Goal: Complete application form

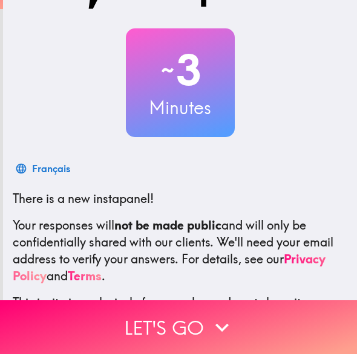
scroll to position [166, 0]
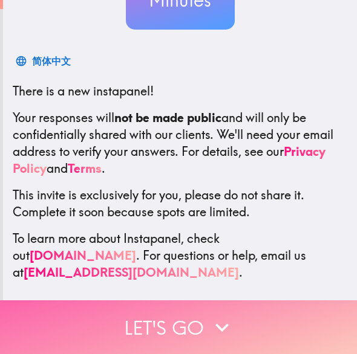
click at [213, 315] on icon "button" at bounding box center [222, 328] width 27 height 27
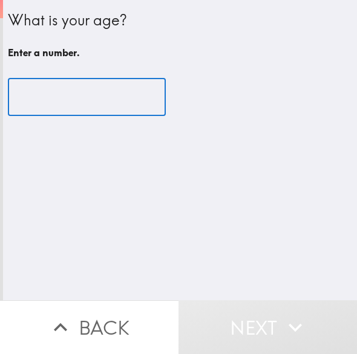
click at [82, 83] on input "number" at bounding box center [87, 98] width 158 height 38
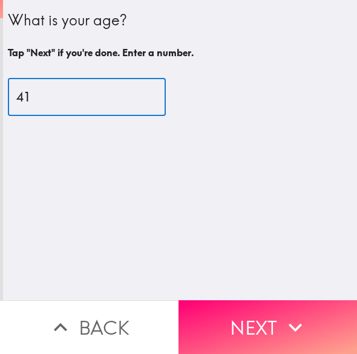
type input "41"
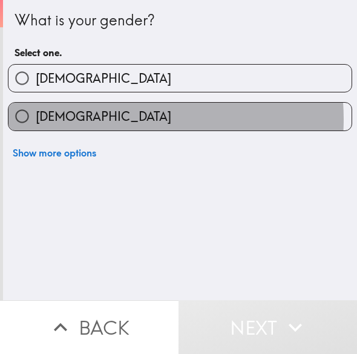
click at [102, 120] on label "[DEMOGRAPHIC_DATA]" at bounding box center [179, 116] width 343 height 27
click at [36, 120] on input "[DEMOGRAPHIC_DATA]" at bounding box center [21, 116] width 27 height 27
radio input "true"
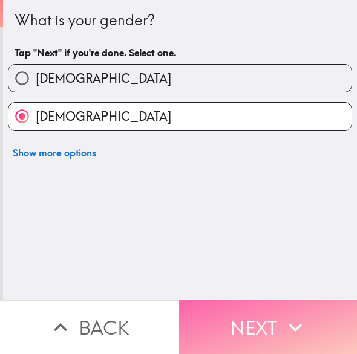
click at [264, 305] on button "Next" at bounding box center [267, 328] width 178 height 54
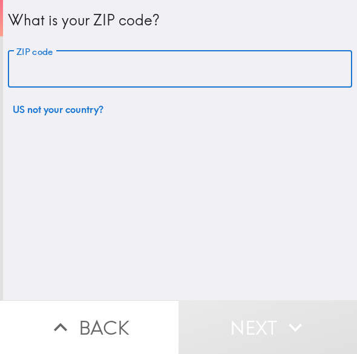
click at [220, 74] on input "ZIP code" at bounding box center [180, 70] width 344 height 38
type input "79766"
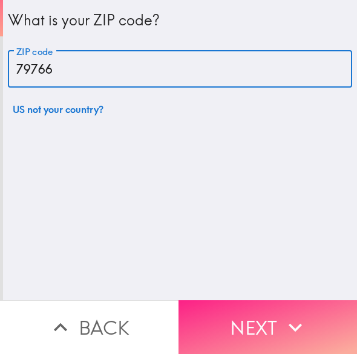
click at [273, 306] on button "Next" at bounding box center [267, 328] width 178 height 54
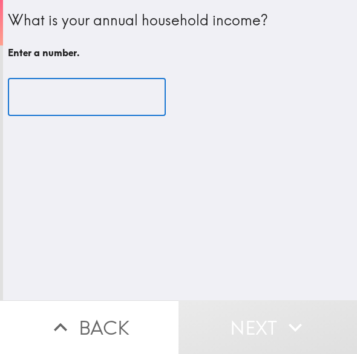
click at [101, 100] on input "number" at bounding box center [87, 98] width 158 height 38
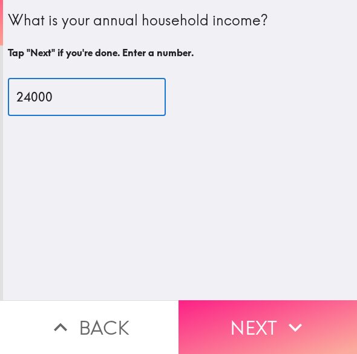
type input "24000"
click at [232, 318] on button "Next" at bounding box center [267, 328] width 178 height 54
